Goal: Transaction & Acquisition: Subscribe to service/newsletter

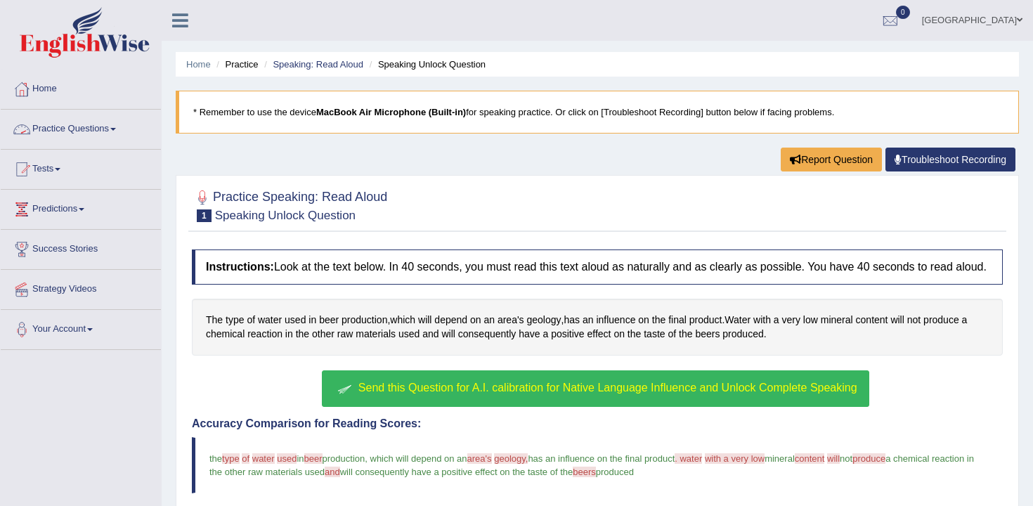
click at [398, 71] on ul "Home Practice Speaking: Read Aloud Speaking Unlock Question" at bounding box center [597, 64] width 843 height 25
click at [457, 58] on li "Speaking Unlock Question" at bounding box center [425, 64] width 119 height 13
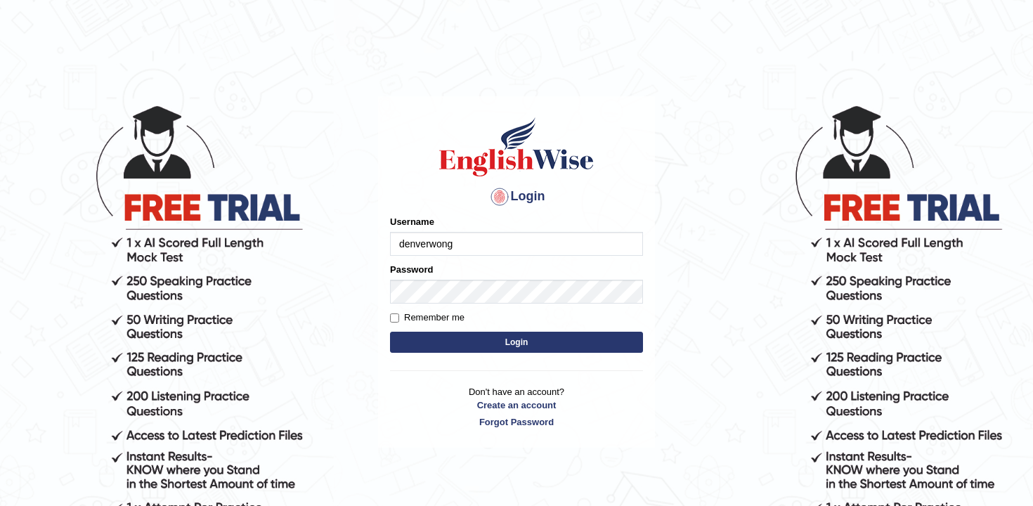
type input "denverwong"
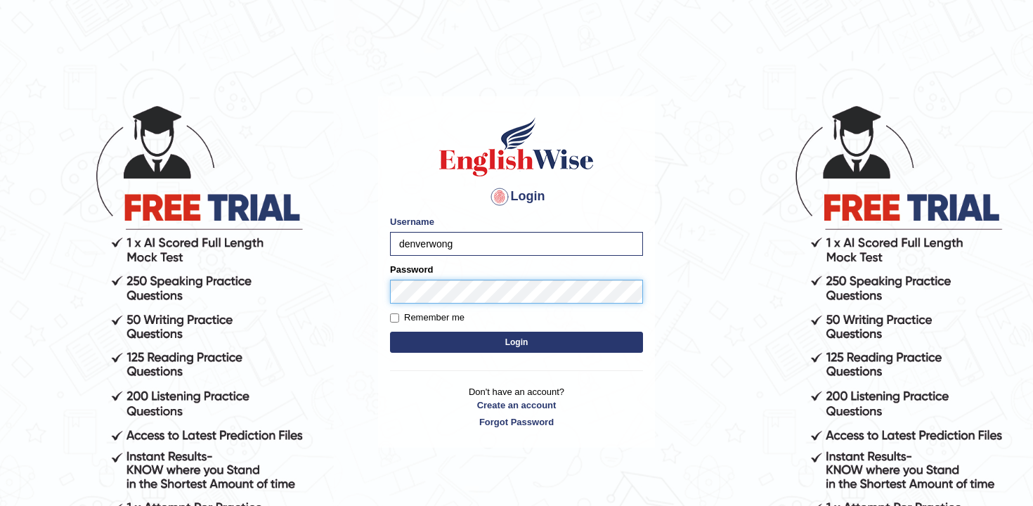
click at [390, 332] on button "Login" at bounding box center [516, 342] width 253 height 21
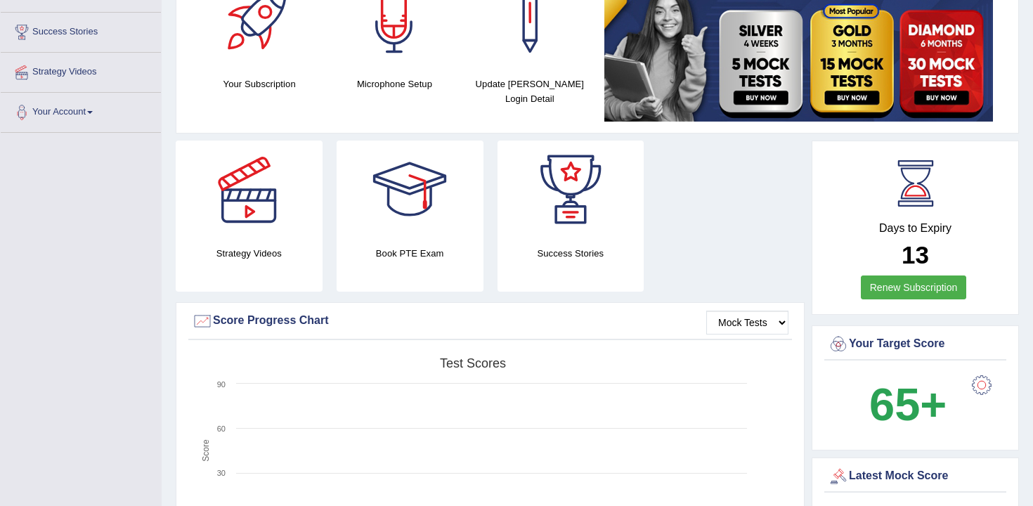
scroll to position [221, 0]
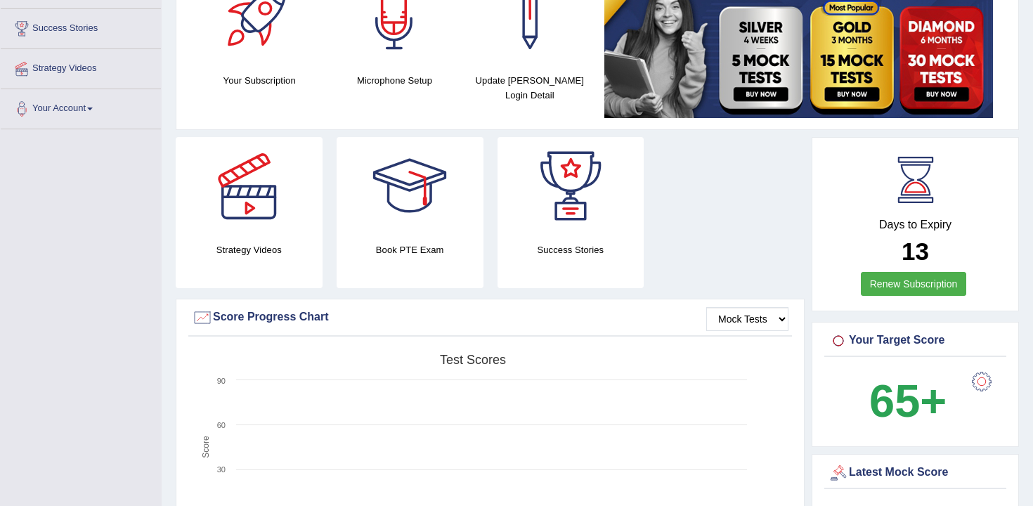
click at [889, 289] on link "Renew Subscription" at bounding box center [914, 284] width 106 height 24
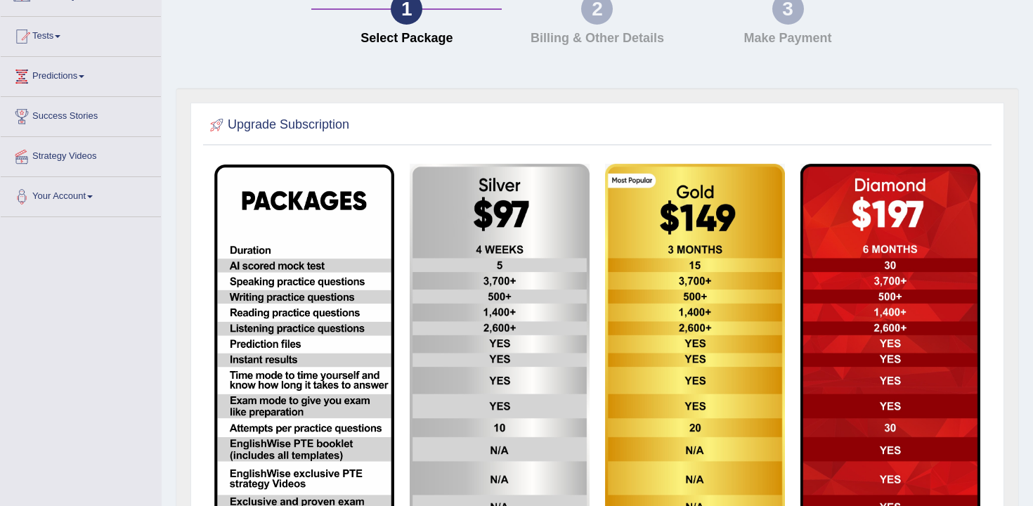
scroll to position [137, 0]
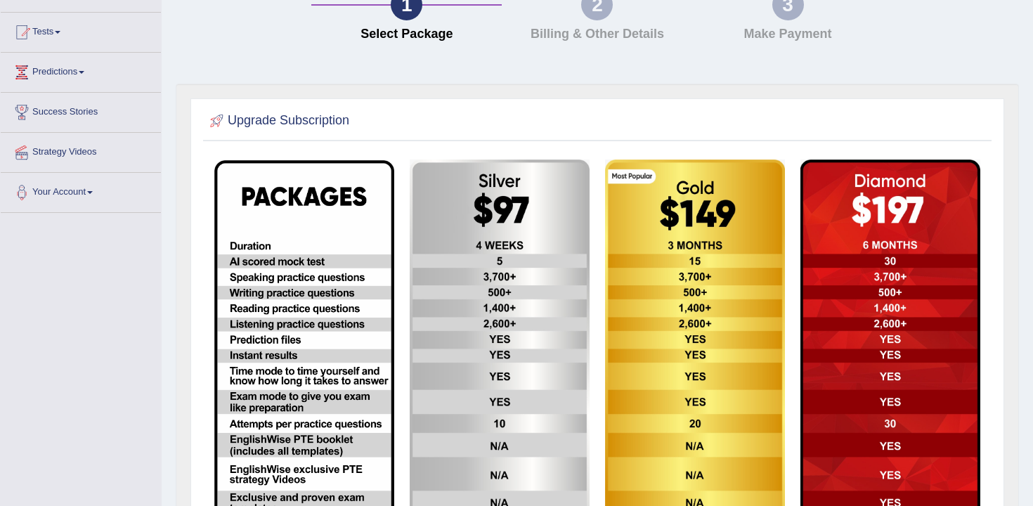
click at [523, 265] on img at bounding box center [500, 363] width 180 height 406
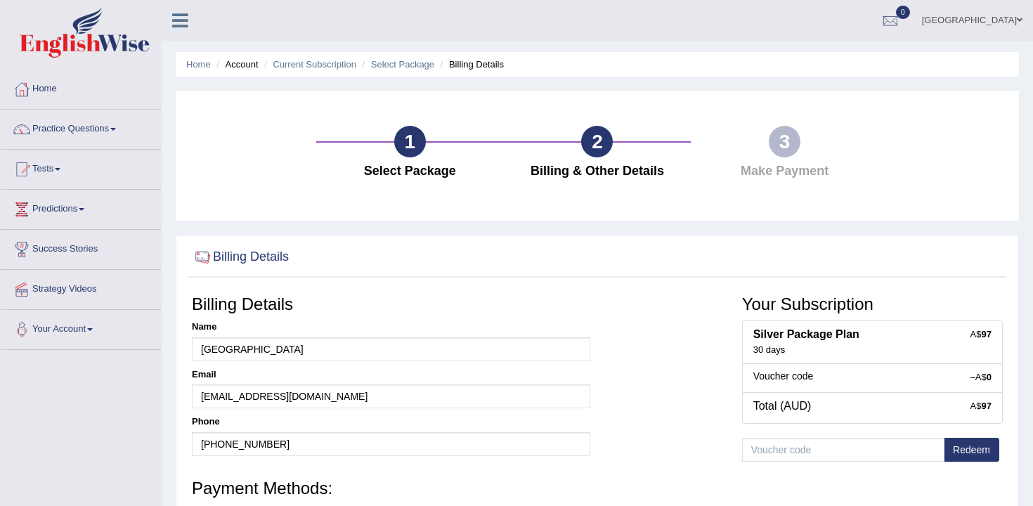
click at [450, 102] on div "1 Select Package 2 Billing & Other Details 3 Make Payment" at bounding box center [597, 156] width 843 height 130
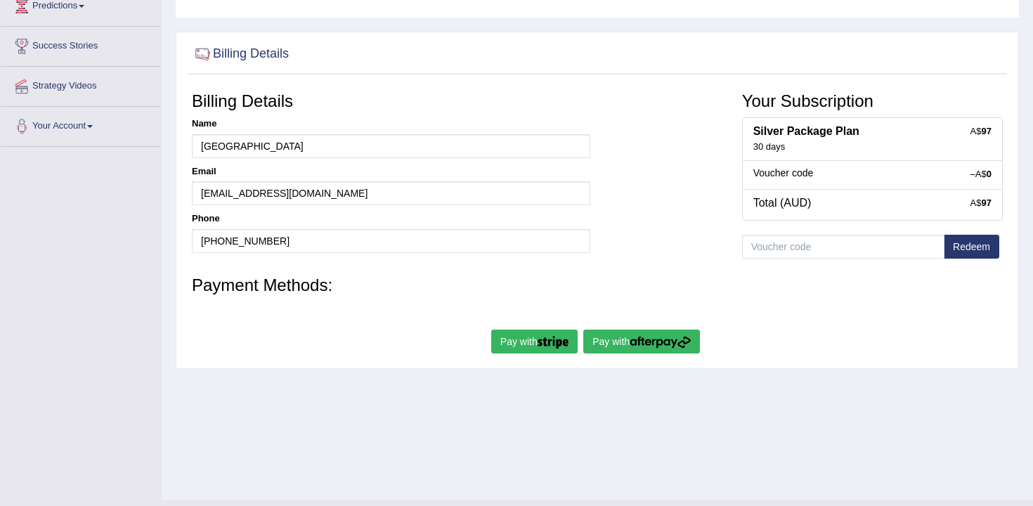
scroll to position [202, 0]
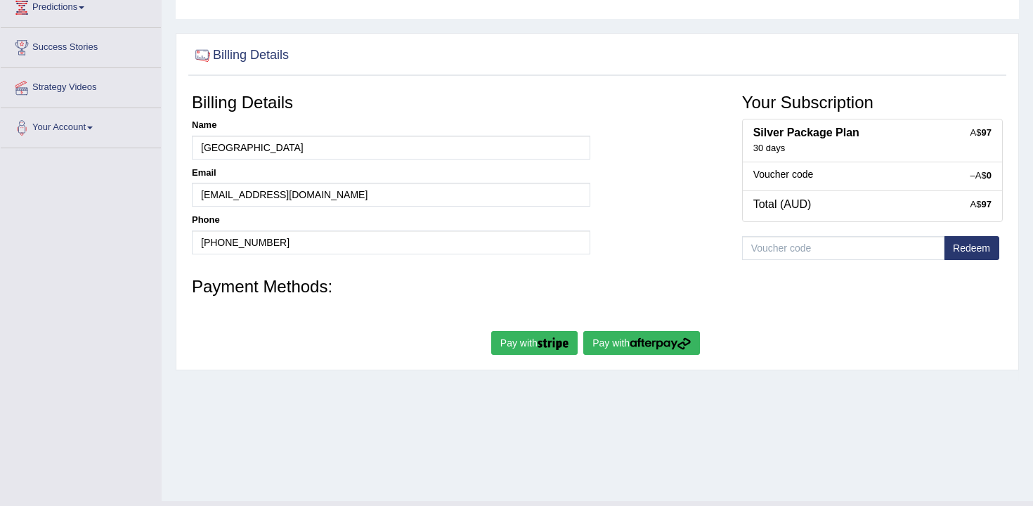
click at [630, 351] on button "Pay with" at bounding box center [641, 343] width 117 height 24
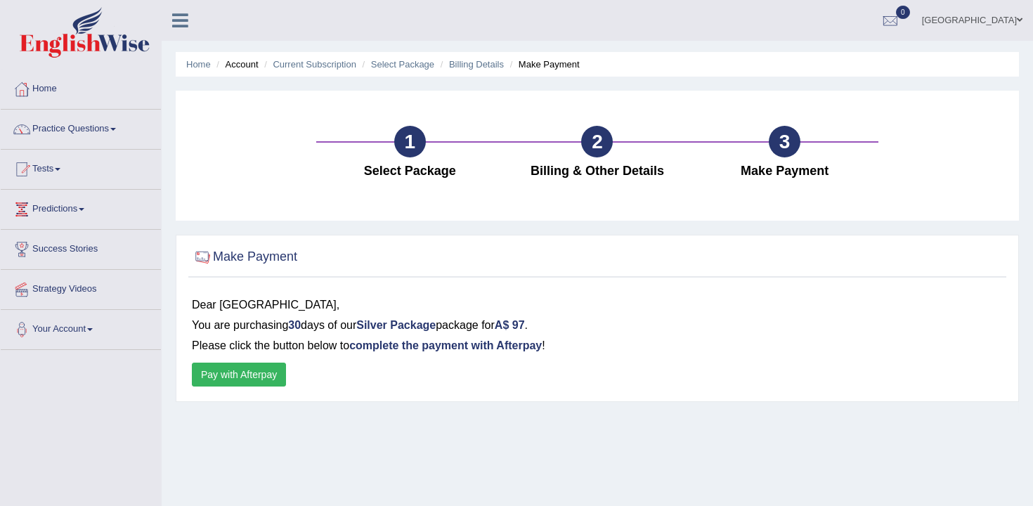
click at [231, 377] on button "Pay with Afterpay" at bounding box center [239, 375] width 94 height 24
click at [66, 165] on link "Tests" at bounding box center [81, 167] width 160 height 35
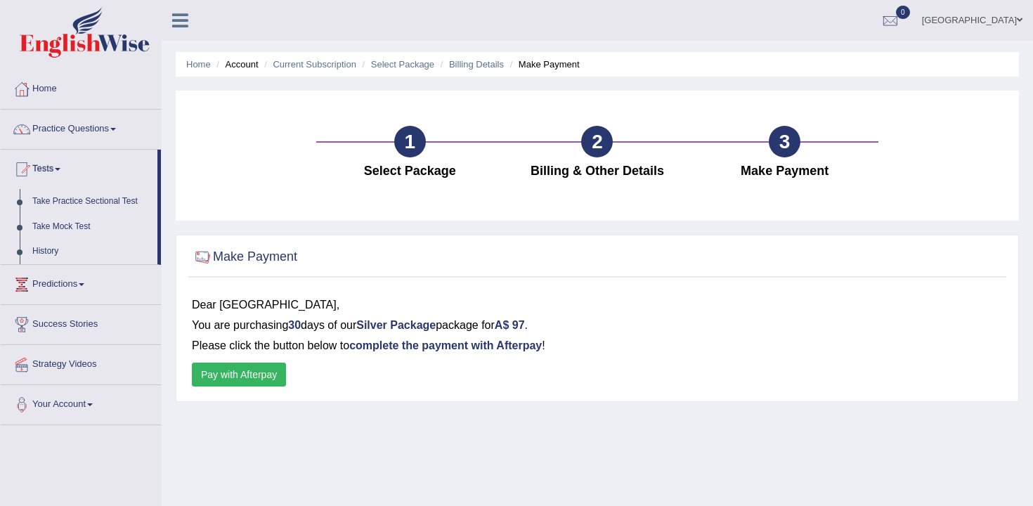
click at [70, 221] on link "Take Mock Test" at bounding box center [91, 226] width 131 height 25
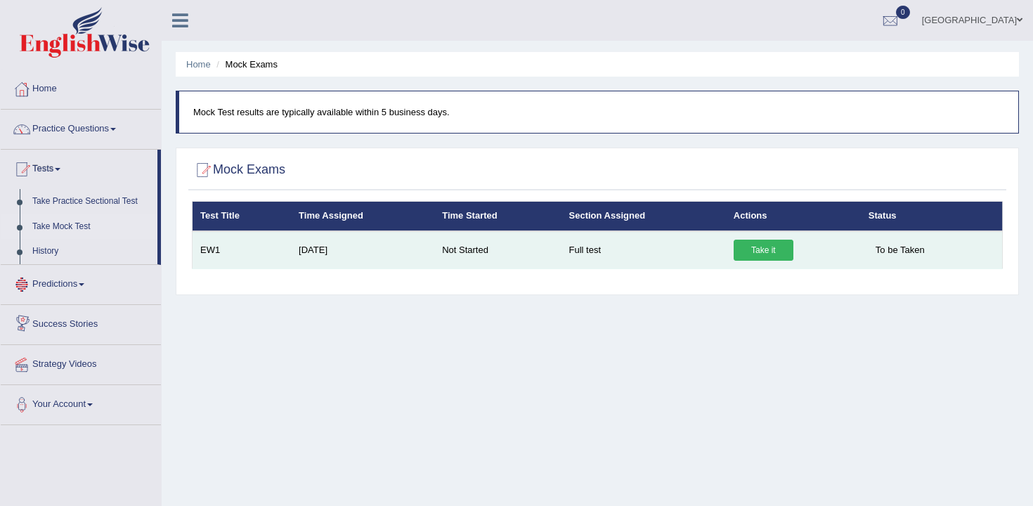
click at [740, 256] on link "Take it" at bounding box center [764, 250] width 60 height 21
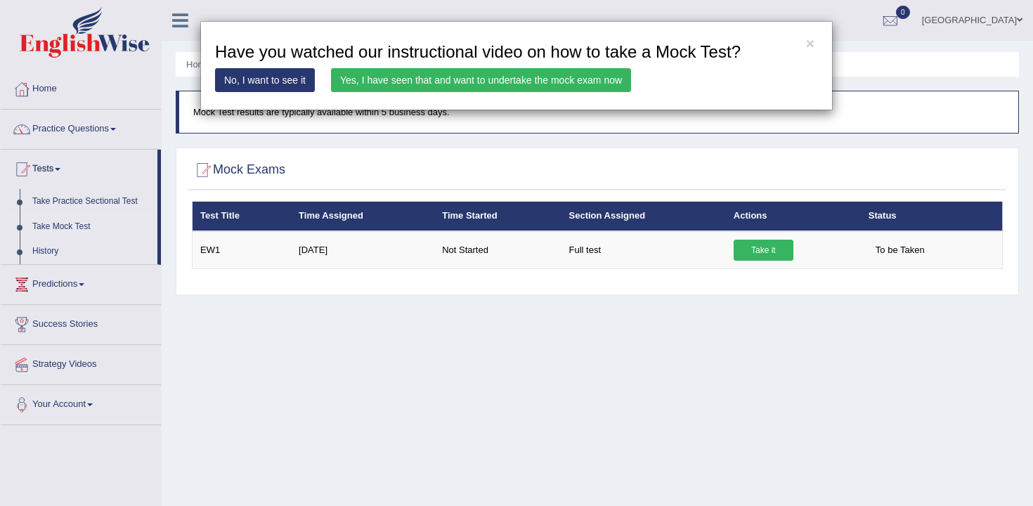
click at [356, 82] on link "Yes, I have seen that and want to undertake the mock exam now" at bounding box center [481, 80] width 300 height 24
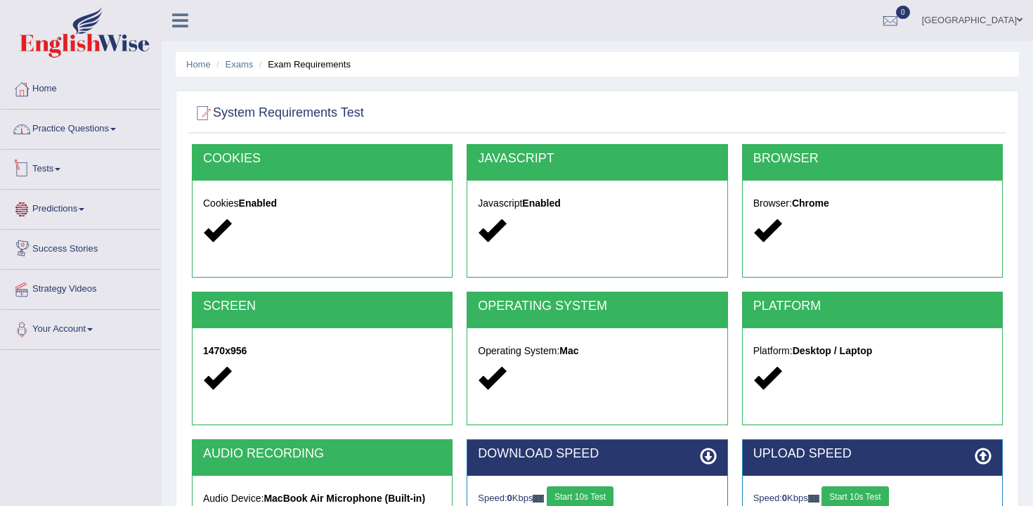
click at [75, 131] on link "Practice Questions" at bounding box center [81, 127] width 160 height 35
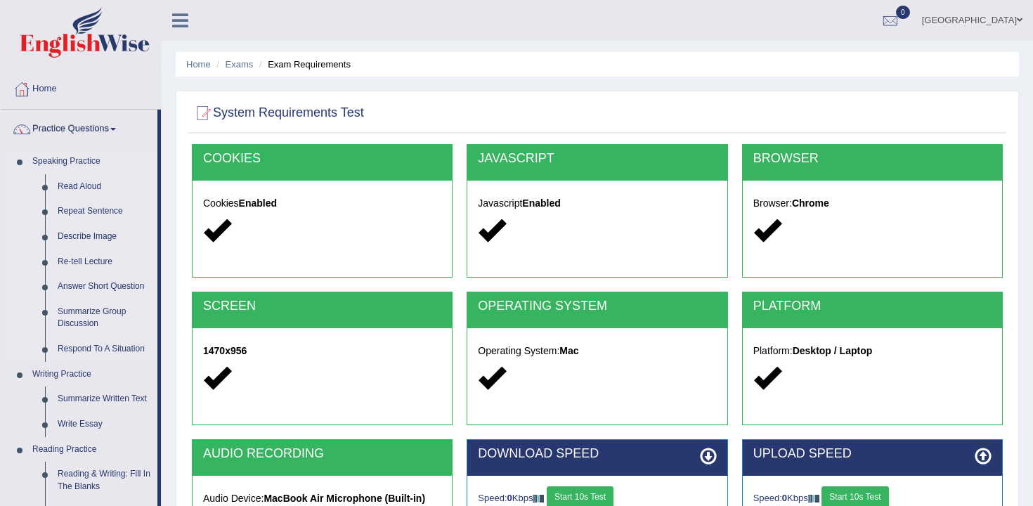
click at [89, 206] on link "Repeat Sentence" at bounding box center [104, 211] width 106 height 25
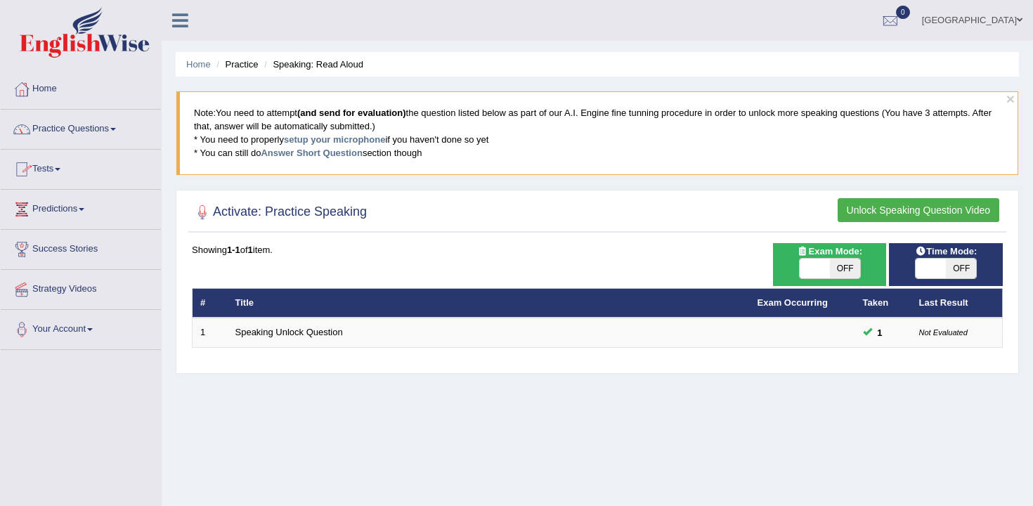
click at [115, 143] on link "Practice Questions" at bounding box center [81, 127] width 160 height 35
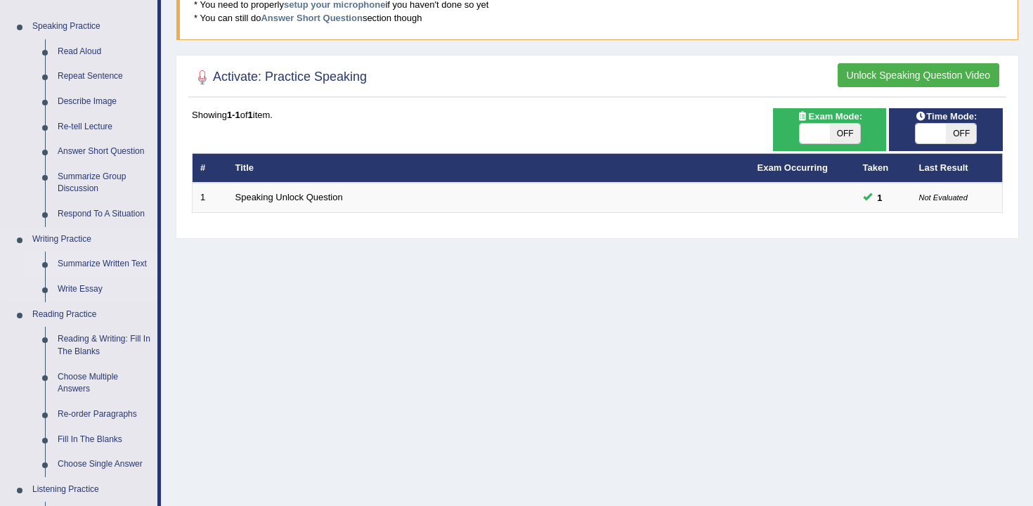
scroll to position [172, 0]
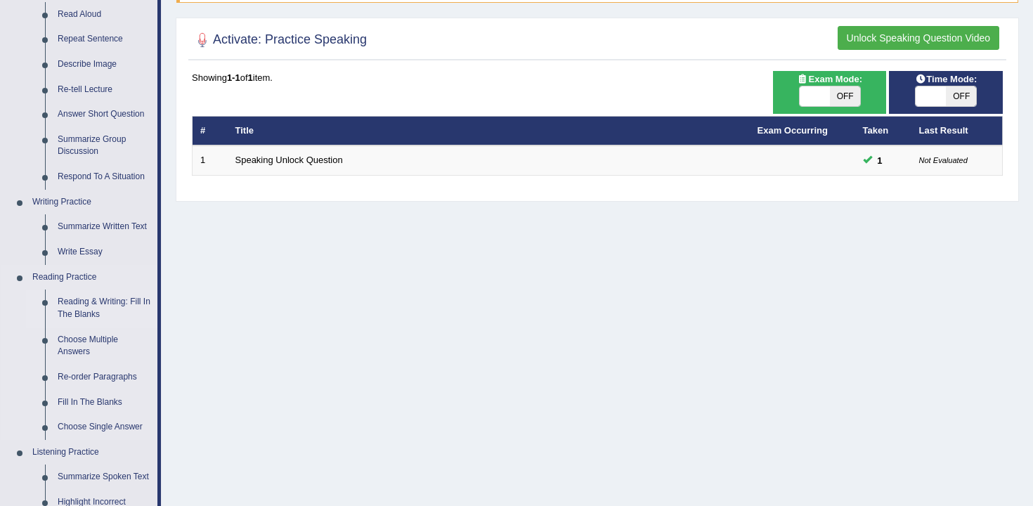
click at [91, 314] on link "Reading & Writing: Fill In The Blanks" at bounding box center [104, 308] width 106 height 37
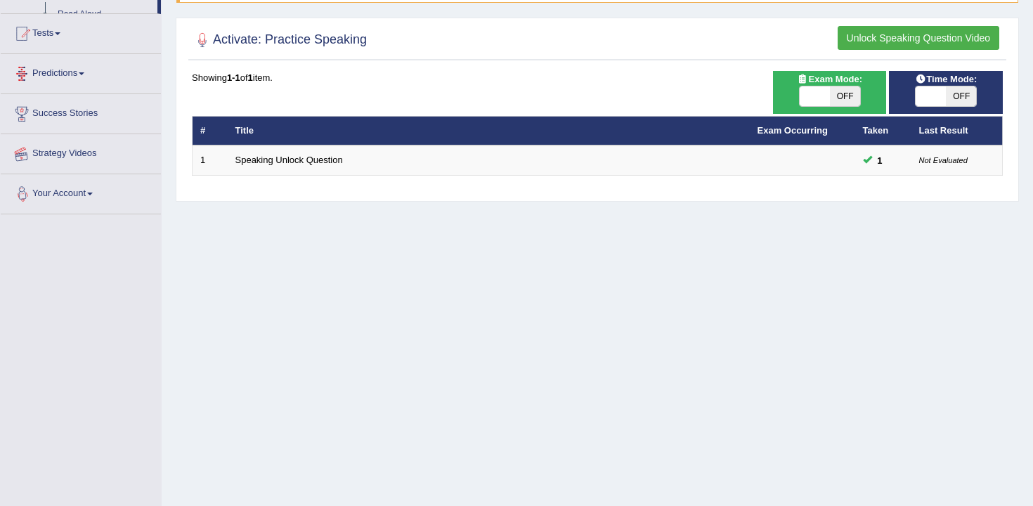
scroll to position [232, 0]
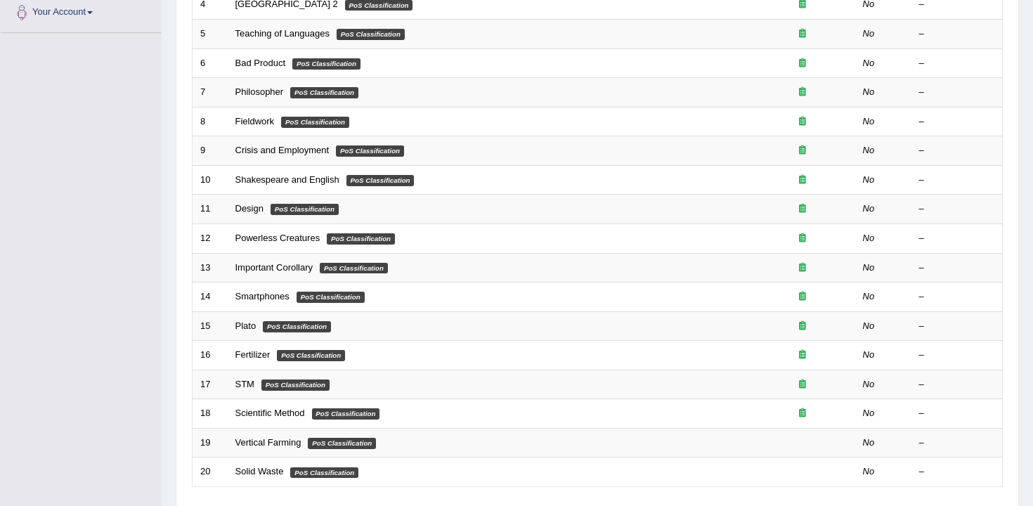
scroll to position [424, 0]
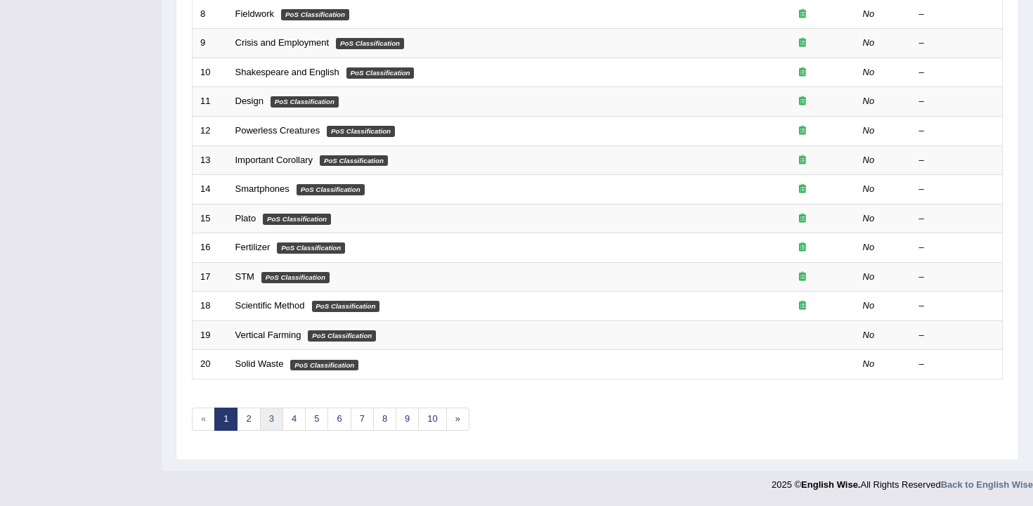
click at [270, 422] on link "3" at bounding box center [271, 419] width 23 height 23
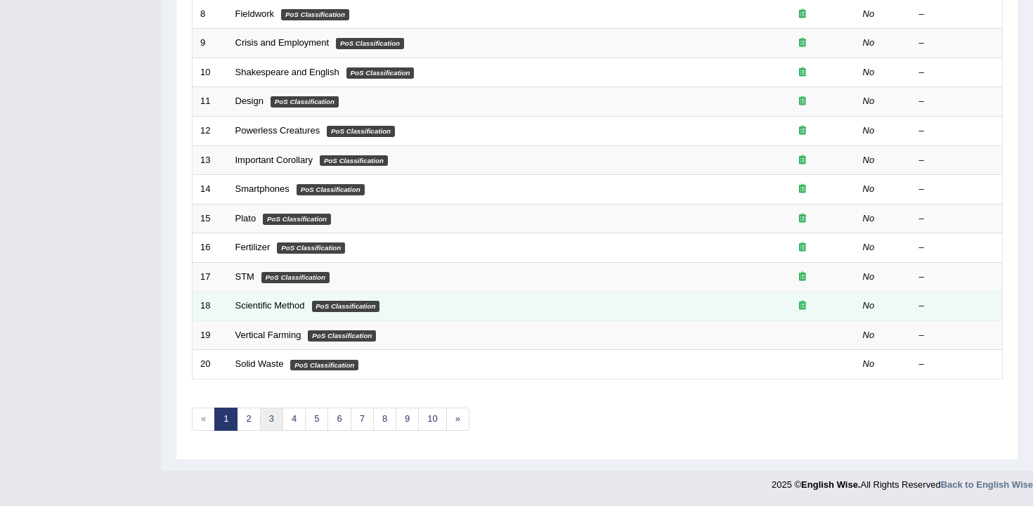
scroll to position [424, 0]
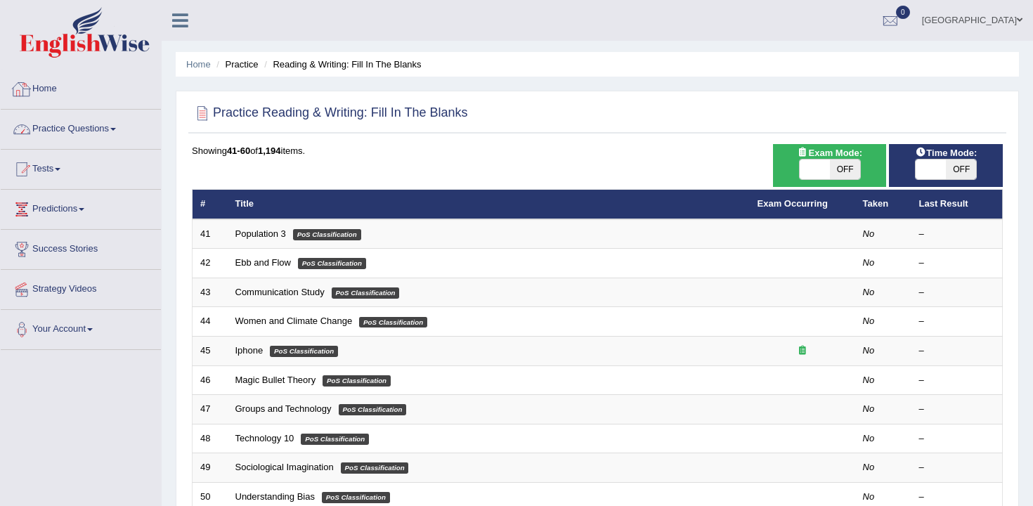
click at [74, 95] on link "Home" at bounding box center [81, 87] width 160 height 35
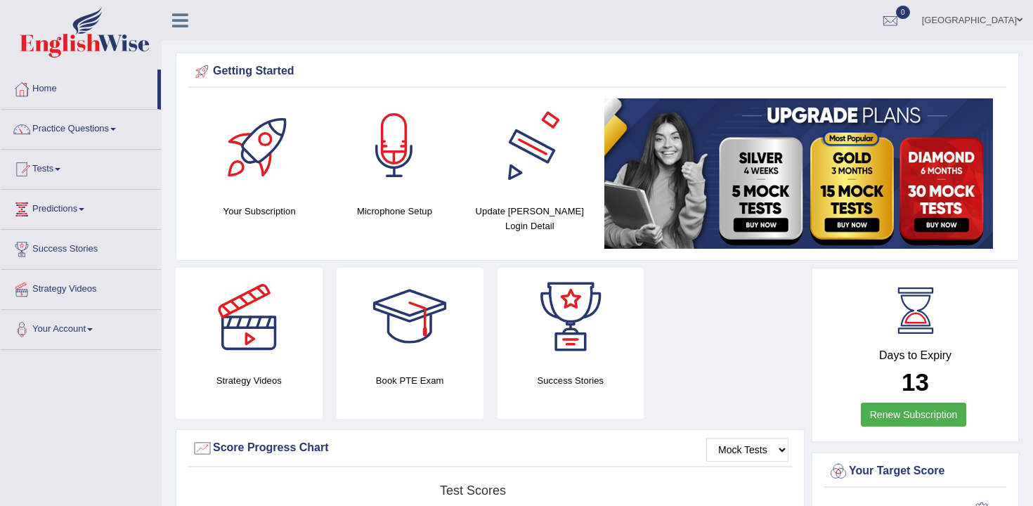
scroll to position [35, 0]
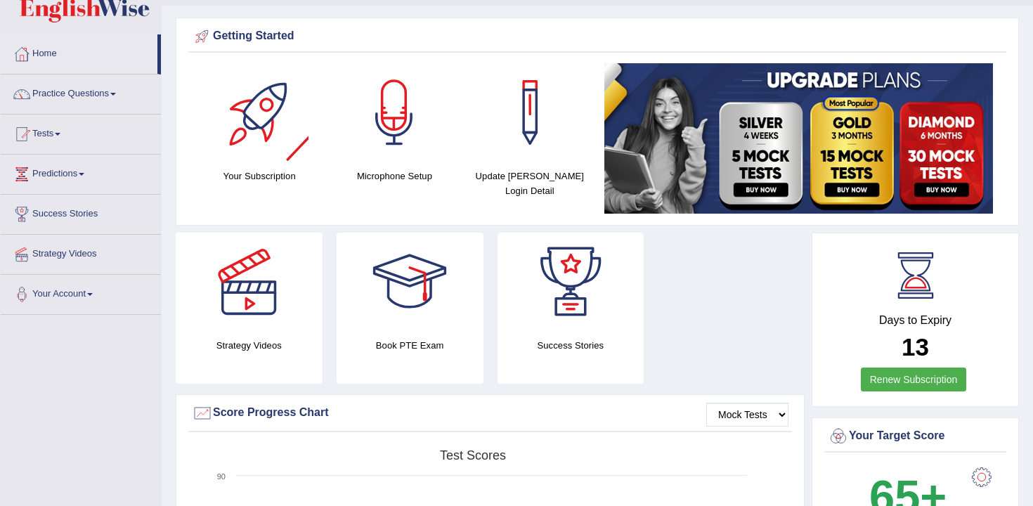
click at [219, 131] on div at bounding box center [259, 112] width 98 height 98
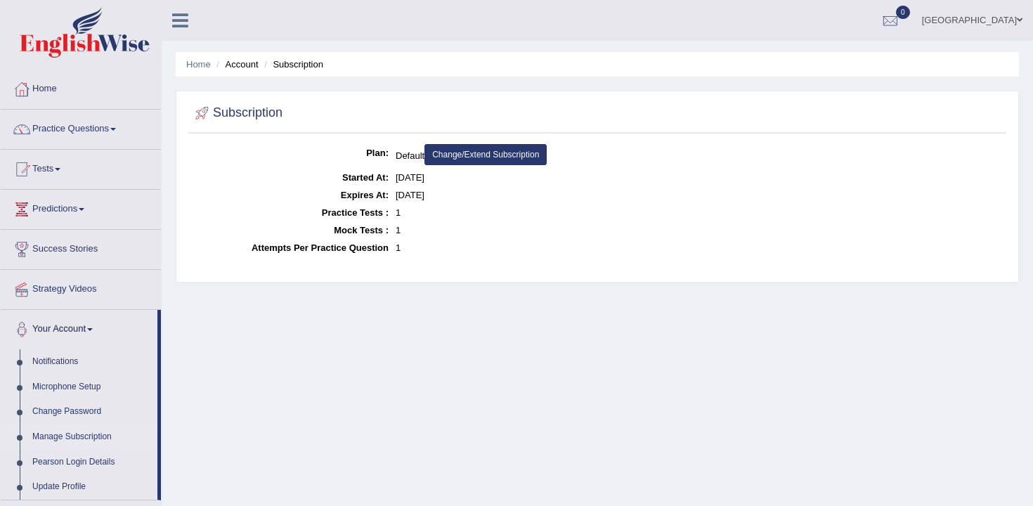
scroll to position [37, 0]
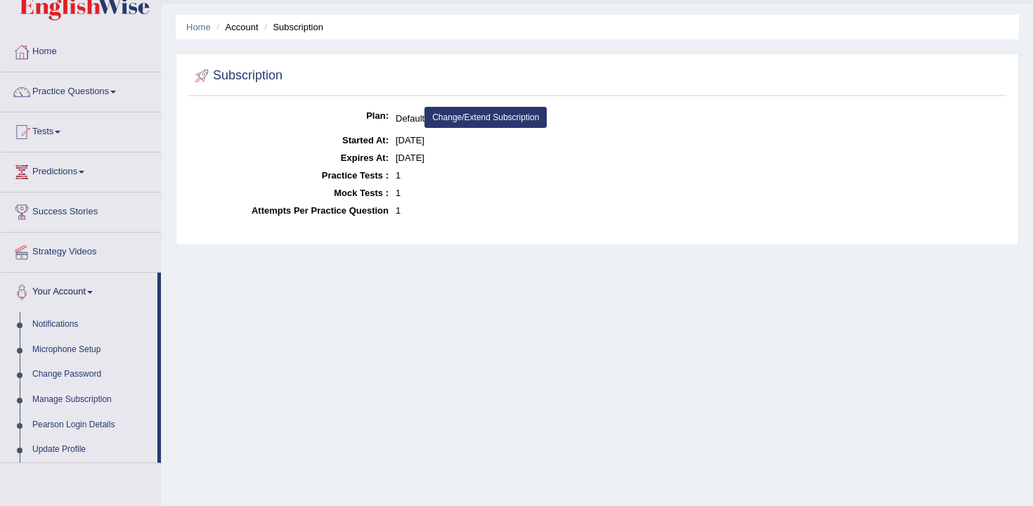
click at [464, 107] on link "Change/Extend Subscription" at bounding box center [485, 117] width 122 height 21
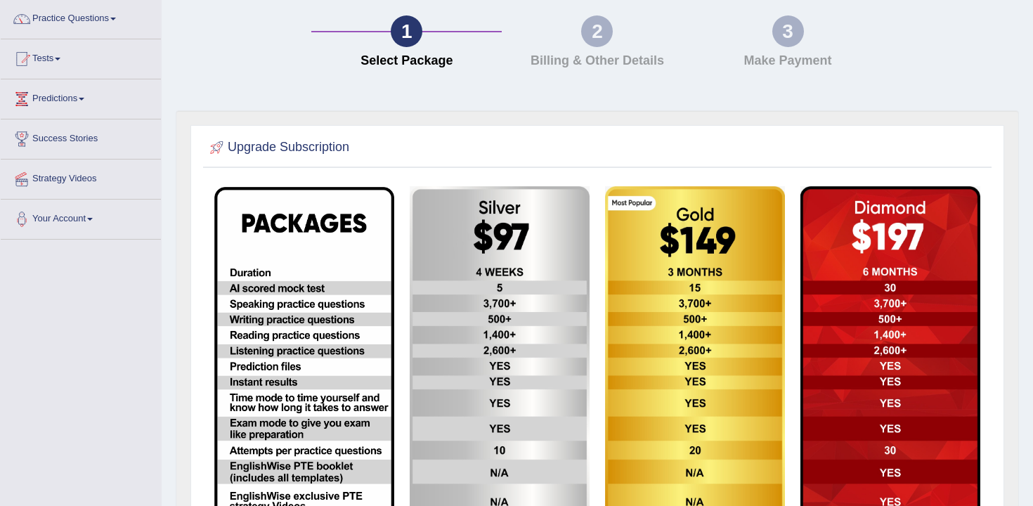
scroll to position [120, 0]
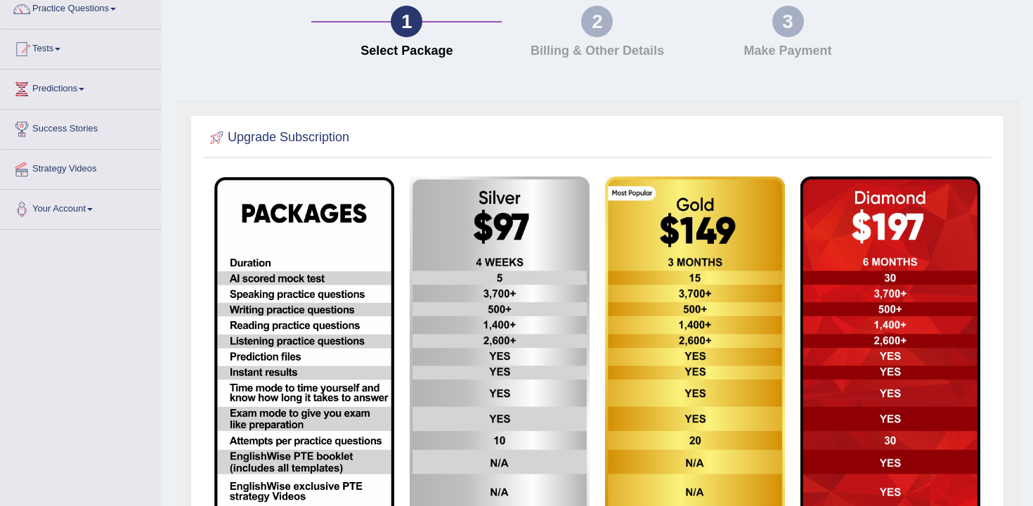
click at [528, 290] on img at bounding box center [500, 379] width 180 height 406
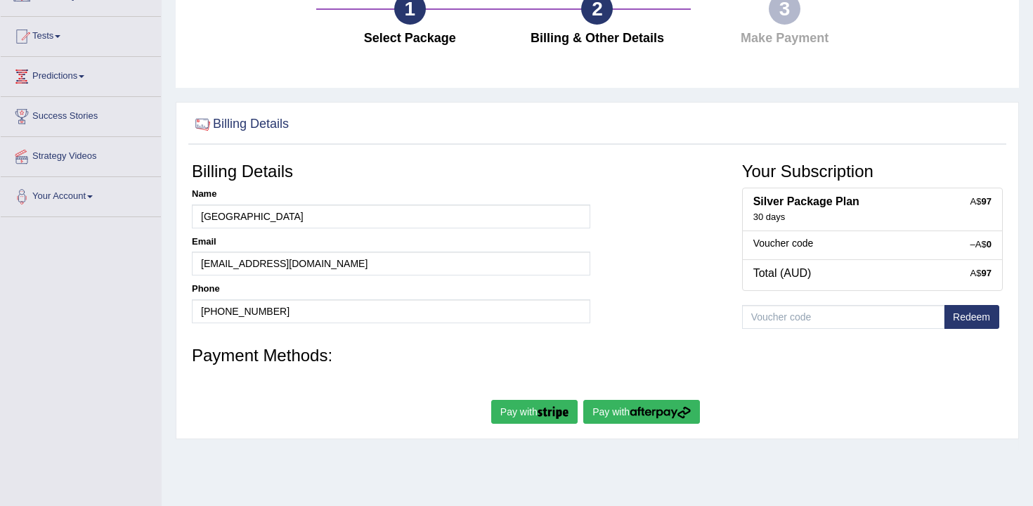
scroll to position [205, 0]
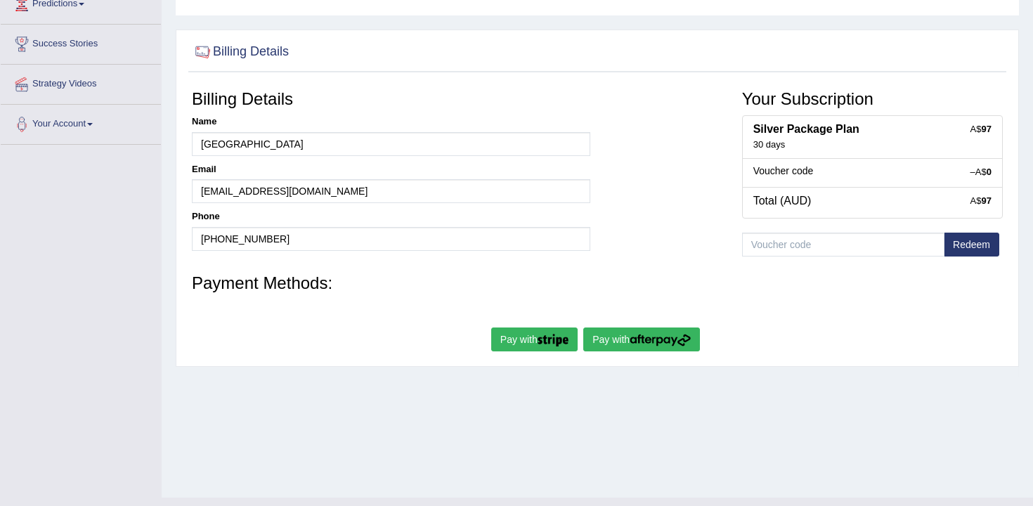
click at [625, 337] on button "Pay with" at bounding box center [641, 340] width 117 height 24
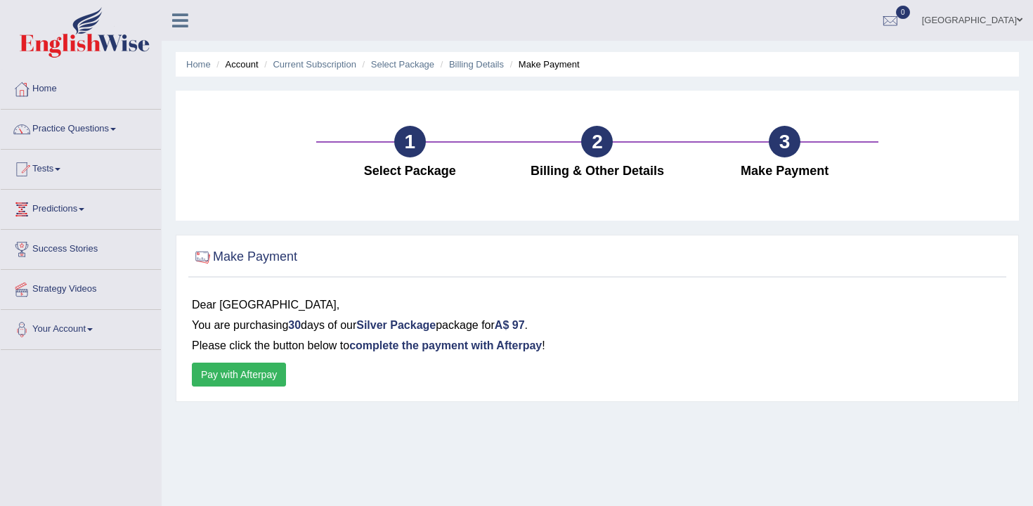
click at [220, 370] on button "Pay with Afterpay" at bounding box center [239, 375] width 94 height 24
